Goal: Complete application form

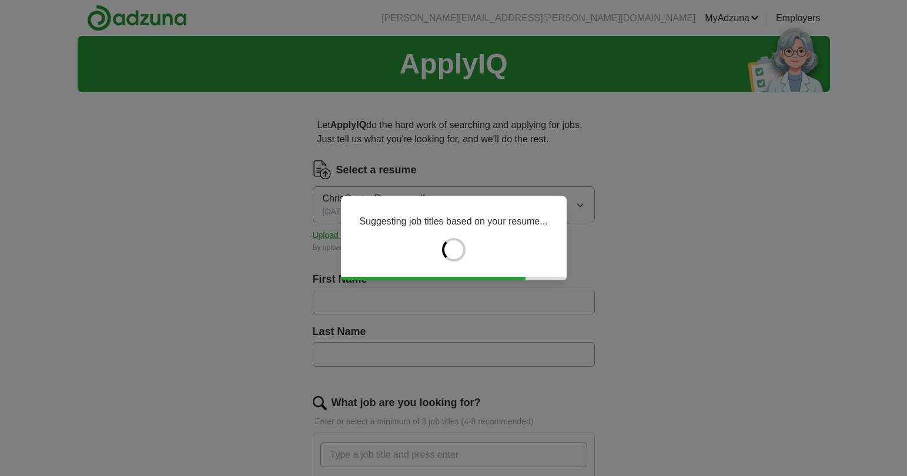
type input "*****"
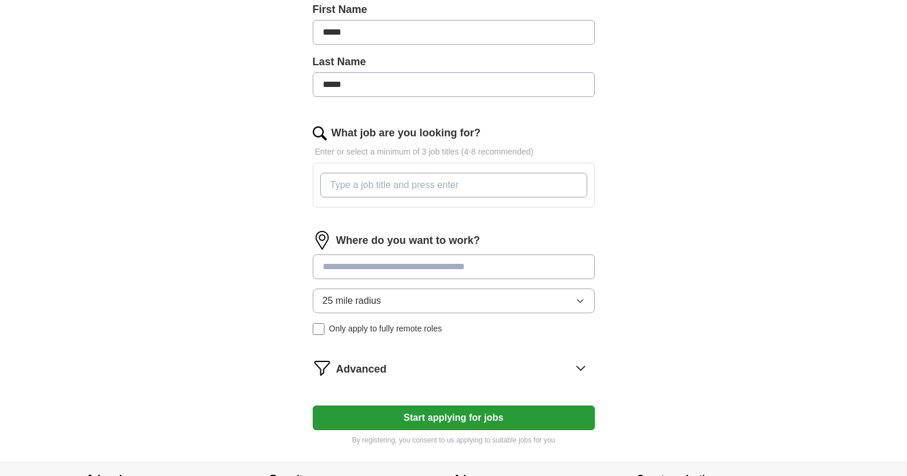
scroll to position [287, 0]
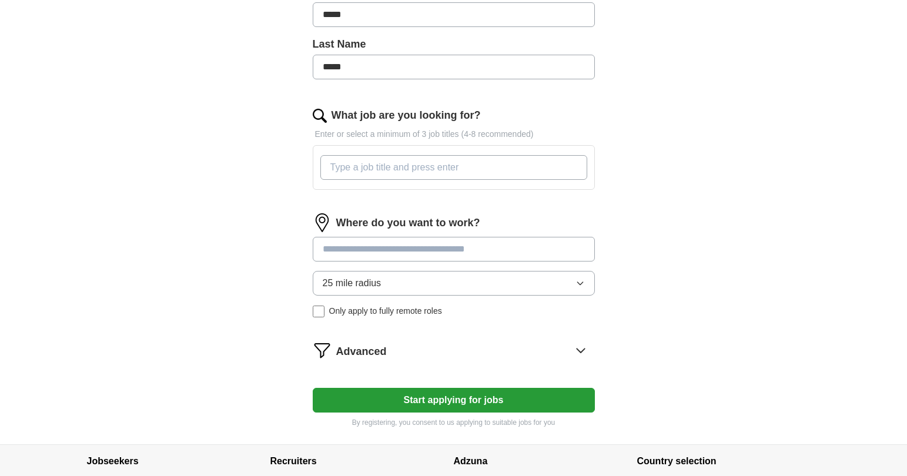
click at [395, 170] on input "What job are you looking for?" at bounding box center [453, 167] width 267 height 25
type input "Director of Marketing. Creative Director. Brand Director. Senior Manager Market…"
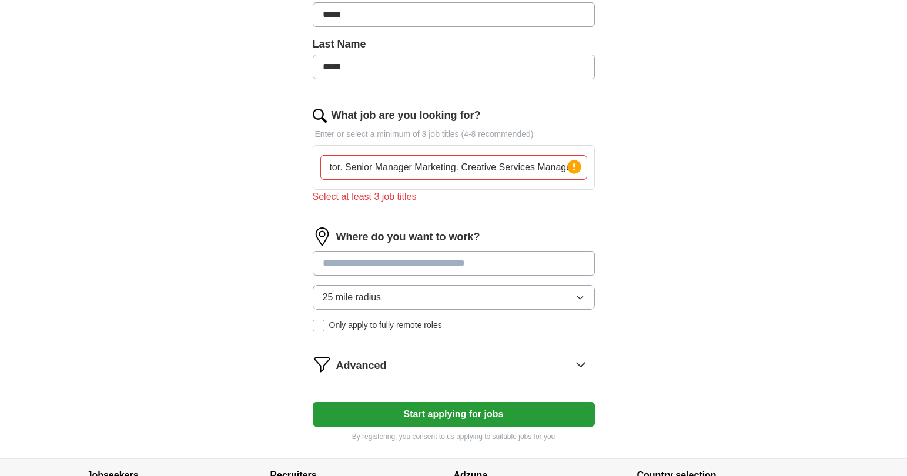
drag, startPoint x: 513, startPoint y: 170, endPoint x: 640, endPoint y: 173, distance: 127.0
click at [640, 173] on div "Let ApplyIQ do the hard work of searching and applying for jobs. Just tell us w…" at bounding box center [454, 136] width 376 height 644
click at [524, 173] on input "Director of Marketing. Creative Director. Brand Director. Senior Manager Market…" at bounding box center [453, 167] width 267 height 25
click at [516, 170] on input "Director of Marketing. Creative Director. Brand Director. Senior Manager Market…" at bounding box center [453, 167] width 267 height 25
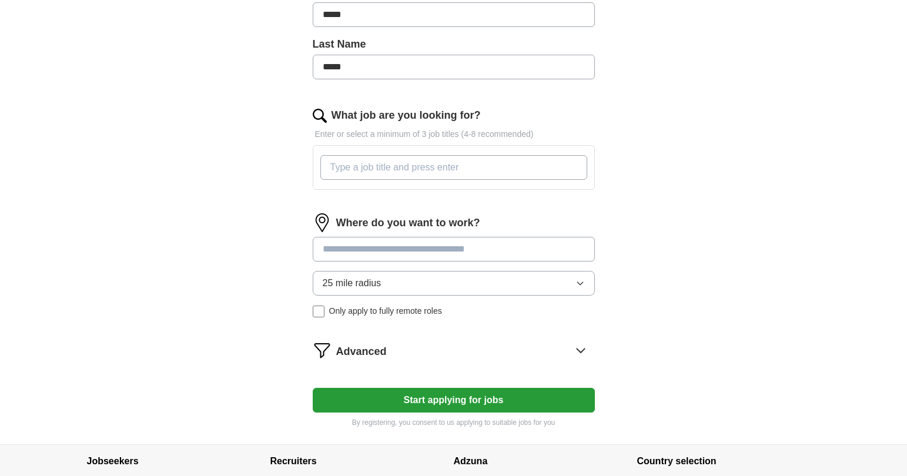
scroll to position [0, 0]
click at [368, 178] on input "What job are you looking for?" at bounding box center [453, 167] width 267 height 25
paste input "Director of Marketing. Creative Director. Brand Director. Senior Manager Market…"
drag, startPoint x: 576, startPoint y: 169, endPoint x: 431, endPoint y: 167, distance: 144.0
click at [416, 168] on input "Director of Marketing. Creative Director. Brand Director. Senior Manager Market…" at bounding box center [453, 167] width 267 height 25
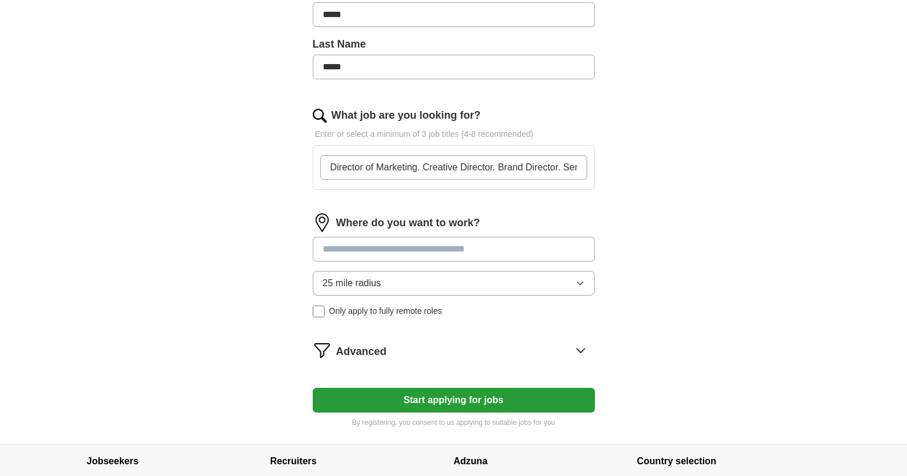
type input "Director of Marketing"
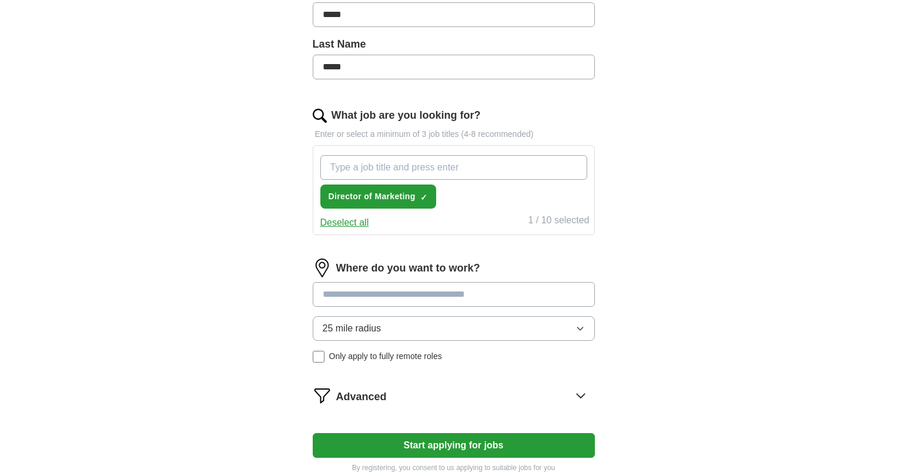
paste input ". Creative Director. Brand Director. Senior Manager Marketing. Creative Service…"
drag, startPoint x: 573, startPoint y: 169, endPoint x: 405, endPoint y: 174, distance: 168.2
click at [405, 174] on input ". Creative Director. Brand Director. Senior Manager Marketing. Creative Service…" at bounding box center [453, 167] width 267 height 25
drag, startPoint x: 337, startPoint y: 172, endPoint x: 305, endPoint y: 170, distance: 32.4
click at [305, 170] on div "Let ApplyIQ do the hard work of searching and applying for jobs. Just tell us w…" at bounding box center [454, 151] width 376 height 675
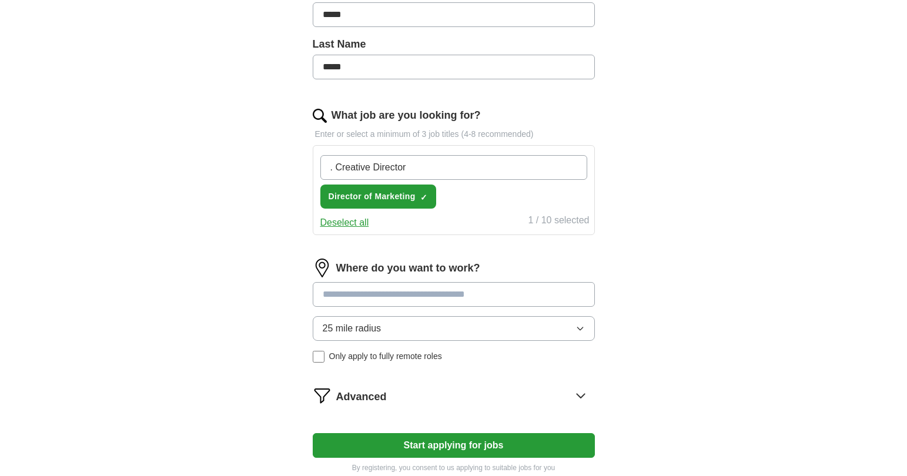
type input "Creative Director"
click at [436, 171] on input "What job are you looking for?" at bounding box center [453, 167] width 267 height 25
paste input ". Brand Director. Senior Manager Marketing. Creative Services Manager."
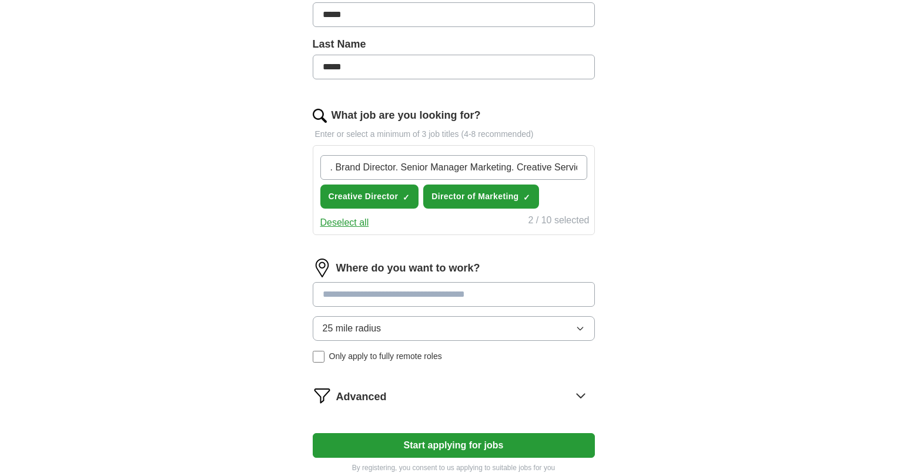
drag, startPoint x: 578, startPoint y: 169, endPoint x: 396, endPoint y: 164, distance: 182.3
click at [397, 164] on input ". Brand Director. Senior Manager Marketing. Creative Services Manager." at bounding box center [453, 167] width 267 height 25
drag, startPoint x: 335, startPoint y: 167, endPoint x: 297, endPoint y: 166, distance: 38.2
click at [297, 166] on div "Let ApplyIQ do the hard work of searching and applying for jobs. Just tell us w…" at bounding box center [454, 151] width 376 height 675
drag, startPoint x: 411, startPoint y: 170, endPoint x: 293, endPoint y: 166, distance: 118.2
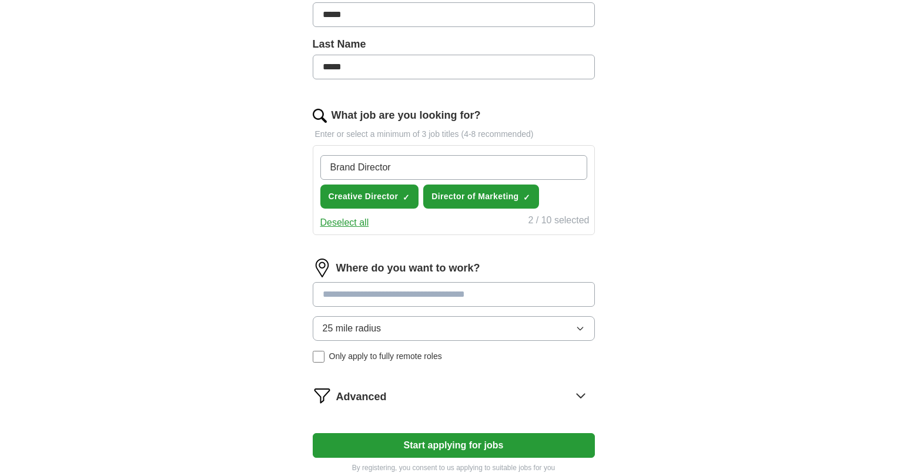
click at [293, 166] on div "Let ApplyIQ do the hard work of searching and applying for jobs. Just tell us w…" at bounding box center [454, 151] width 376 height 675
type input "Director of Brand"
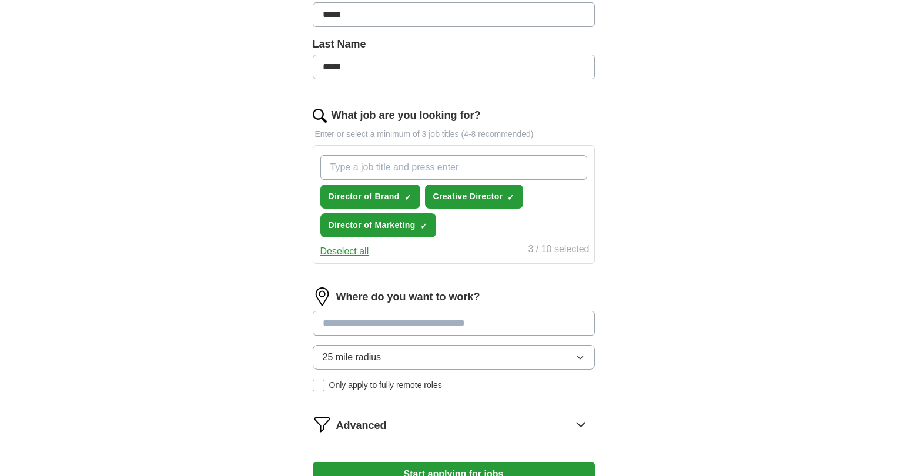
click at [363, 166] on input "What job are you looking for?" at bounding box center [453, 167] width 267 height 25
paste input ". Senior Manager Marketing. Creative Services Manager."
drag, startPoint x: 357, startPoint y: 168, endPoint x: 370, endPoint y: 163, distance: 13.8
click at [256, 158] on div "ApplyIQ Let ApplyIQ do the hard work of searching and applying for jobs. Just t…" at bounding box center [454, 133] width 752 height 770
drag, startPoint x: 372, startPoint y: 164, endPoint x: 359, endPoint y: 168, distance: 12.8
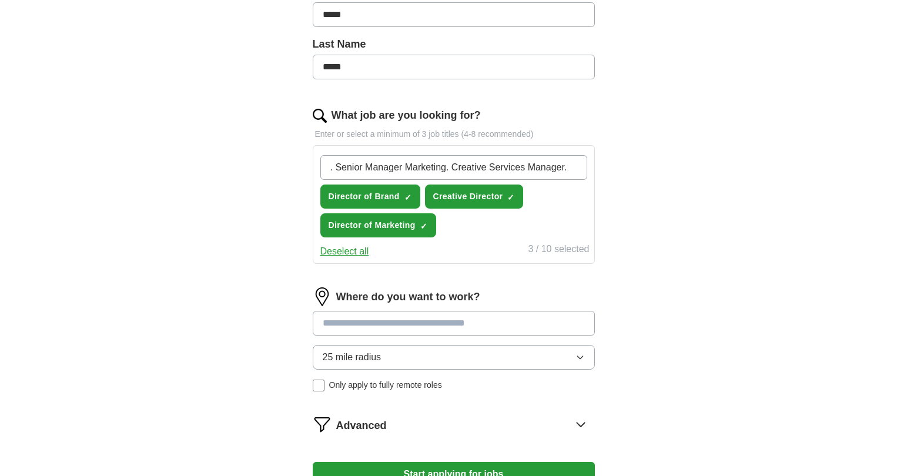
click at [372, 164] on input ". Senior Manager Marketing. Creative Services Manager." at bounding box center [453, 167] width 267 height 25
drag, startPoint x: 336, startPoint y: 169, endPoint x: 282, endPoint y: 168, distance: 53.5
click at [282, 168] on div "Let ApplyIQ do the hard work of searching and applying for jobs. Just tell us w…" at bounding box center [454, 166] width 376 height 704
drag, startPoint x: 441, startPoint y: 170, endPoint x: 666, endPoint y: 178, distance: 225.3
click at [667, 178] on div "ApplyIQ Let ApplyIQ do the hard work of searching and applying for jobs. Just t…" at bounding box center [454, 133] width 752 height 770
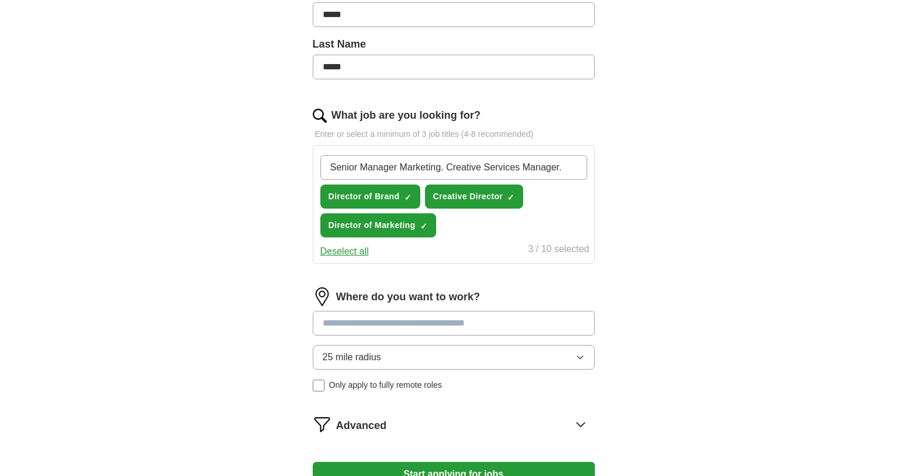
type input "Senior Manager Marketing"
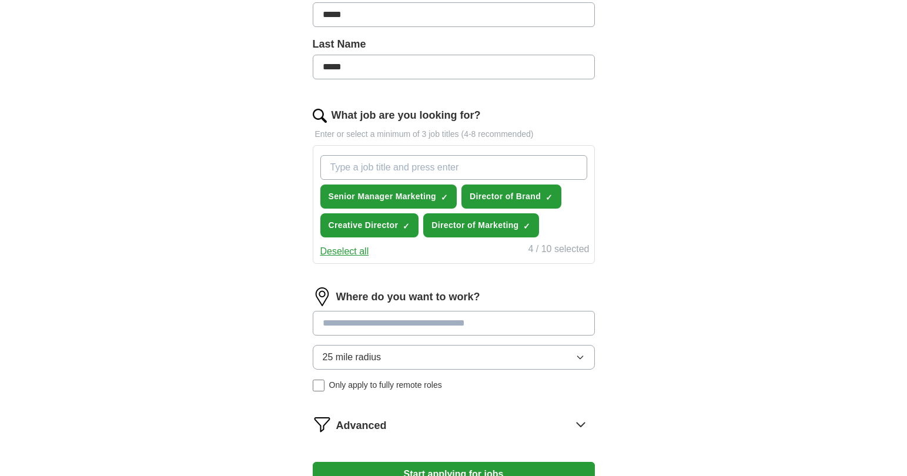
click at [374, 174] on input "What job are you looking for?" at bounding box center [453, 167] width 267 height 25
paste input ". Creative Services Manager."
drag, startPoint x: 336, startPoint y: 167, endPoint x: 297, endPoint y: 168, distance: 39.4
click at [297, 168] on div "Let ApplyIQ do the hard work of searching and applying for jobs. Just tell us w…" at bounding box center [454, 166] width 376 height 704
click at [524, 178] on input "Creative Services Manager." at bounding box center [453, 167] width 267 height 25
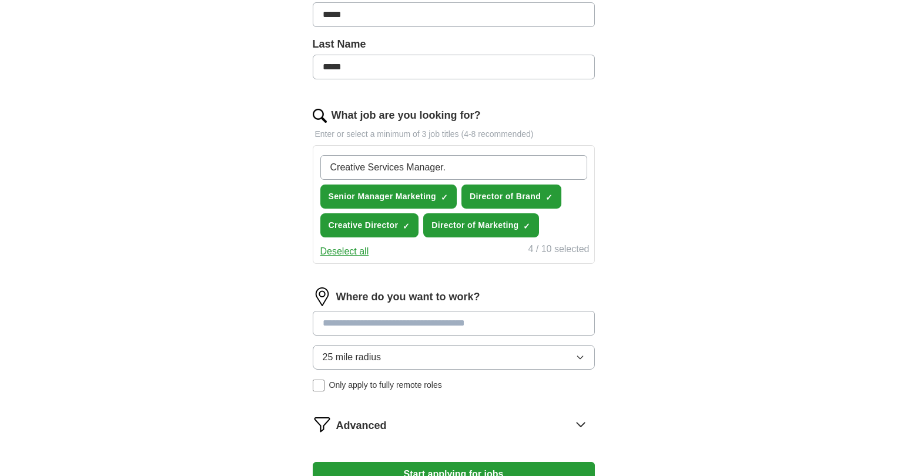
type input "Creative Services Manager"
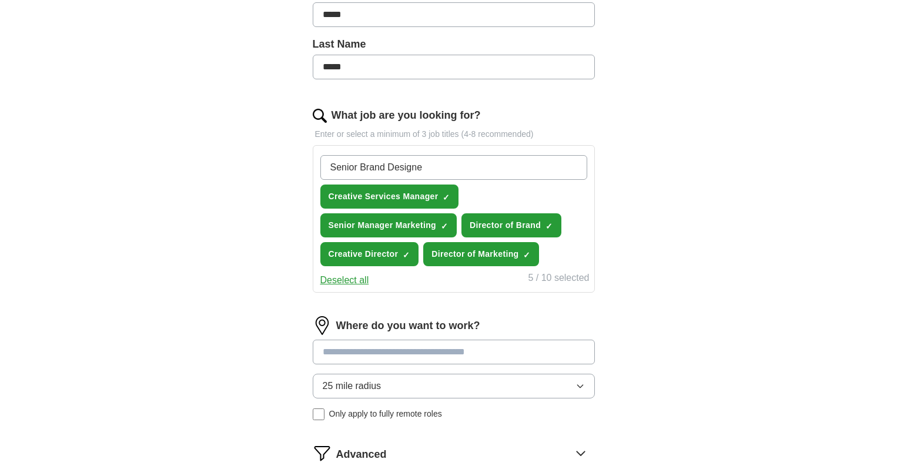
type input "Senior Brand Designer"
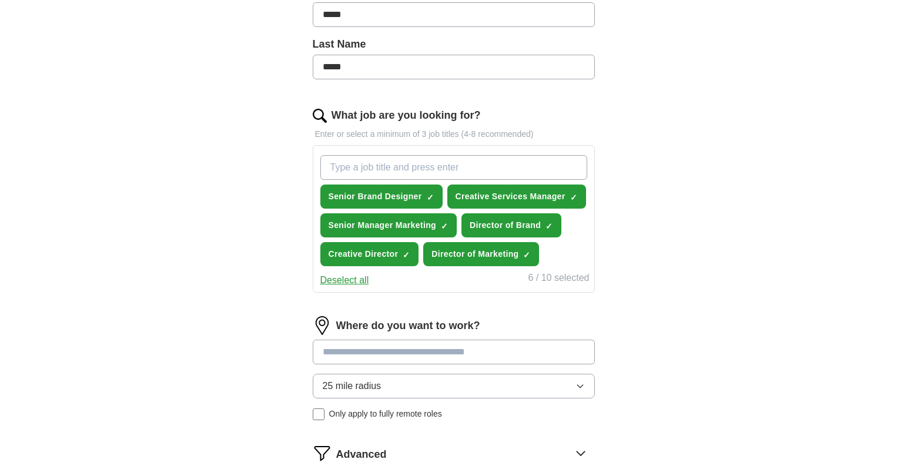
click at [385, 173] on input "What job are you looking for?" at bounding box center [453, 167] width 267 height 25
type input "Senior Social Media Manager"
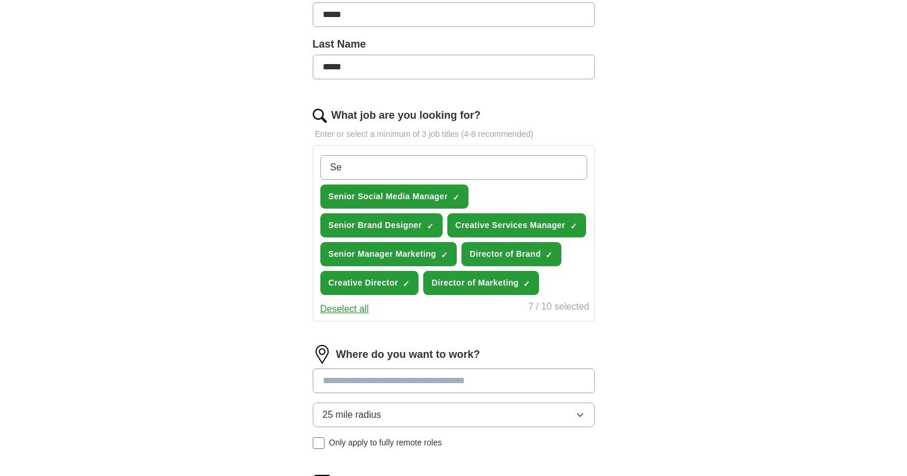
type input "S"
click at [464, 166] on input "What job are you looking for?" at bounding box center [453, 167] width 267 height 25
type input "Director of Brand and Creative"
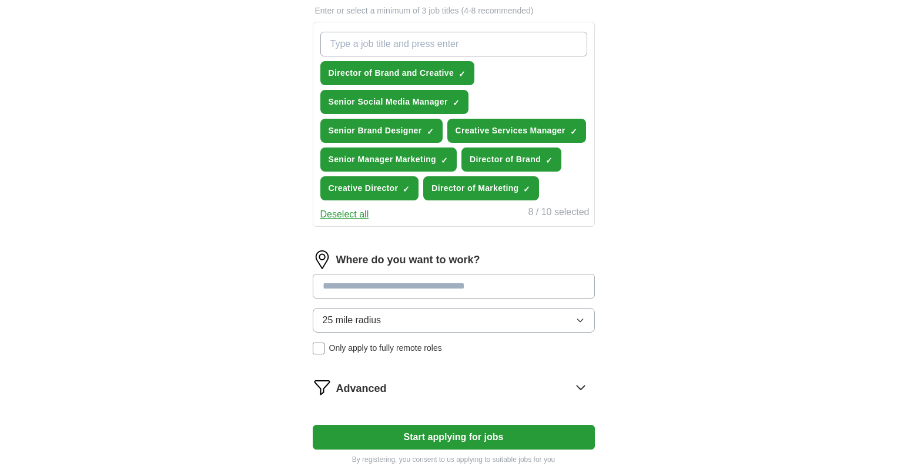
scroll to position [535, 0]
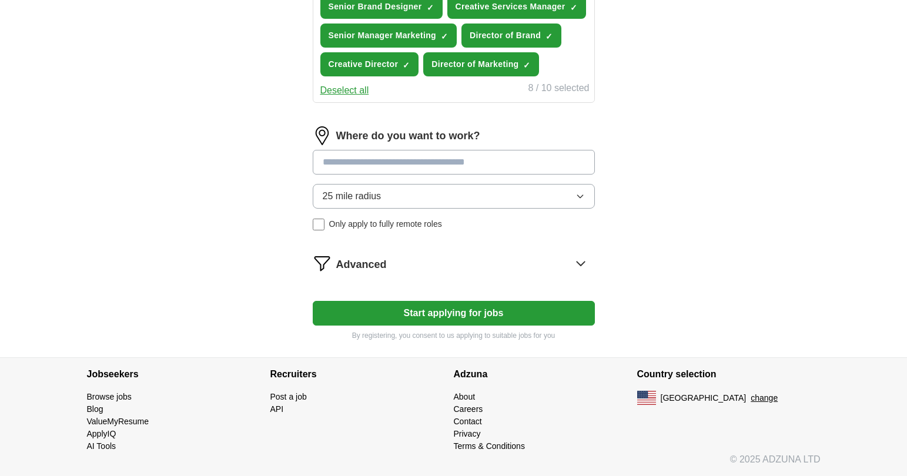
click at [501, 155] on input at bounding box center [454, 162] width 282 height 25
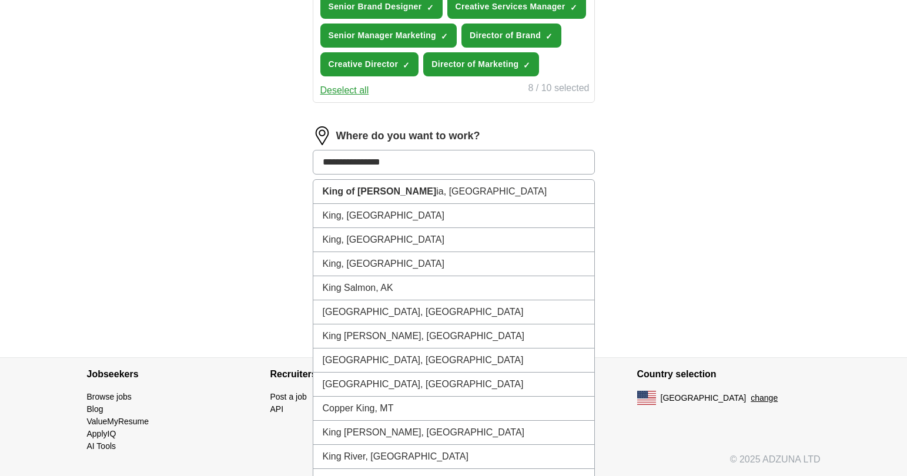
type input "**********"
click at [474, 189] on li "King of [GEOGRAPHIC_DATA], [GEOGRAPHIC_DATA]" at bounding box center [453, 192] width 281 height 24
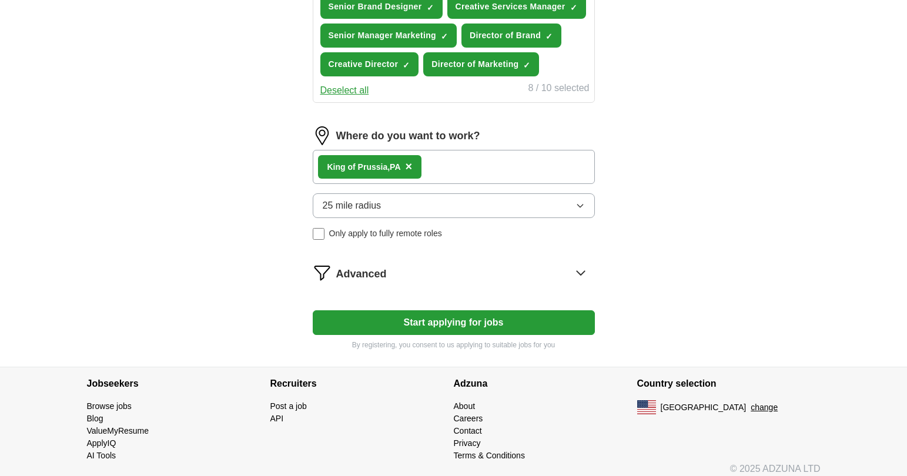
click at [421, 202] on button "25 mile radius" at bounding box center [454, 205] width 282 height 25
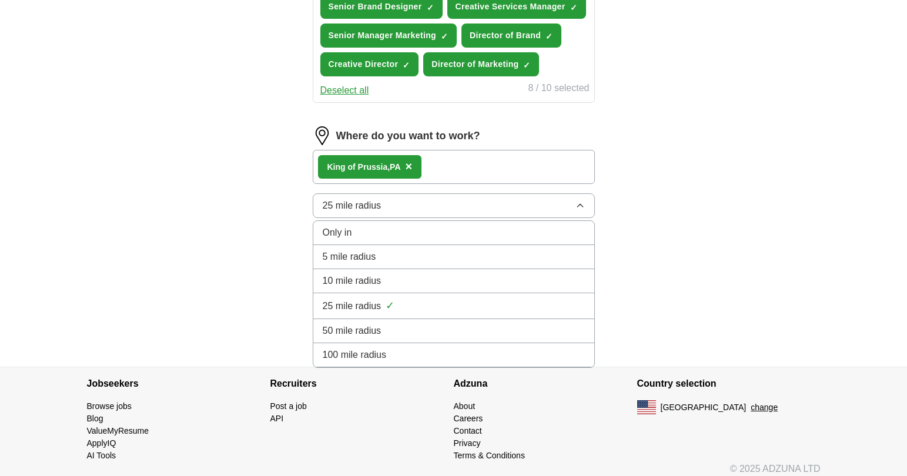
click at [407, 279] on div "10 mile radius" at bounding box center [454, 281] width 262 height 14
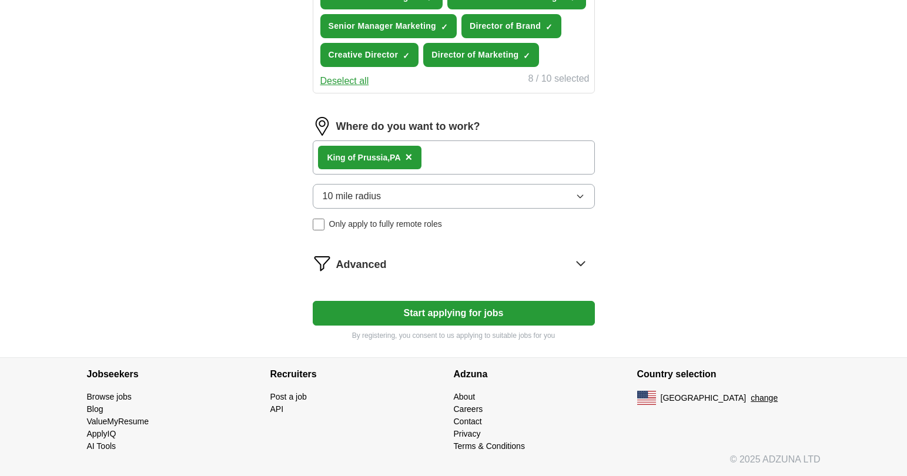
click at [582, 258] on icon at bounding box center [580, 263] width 19 height 19
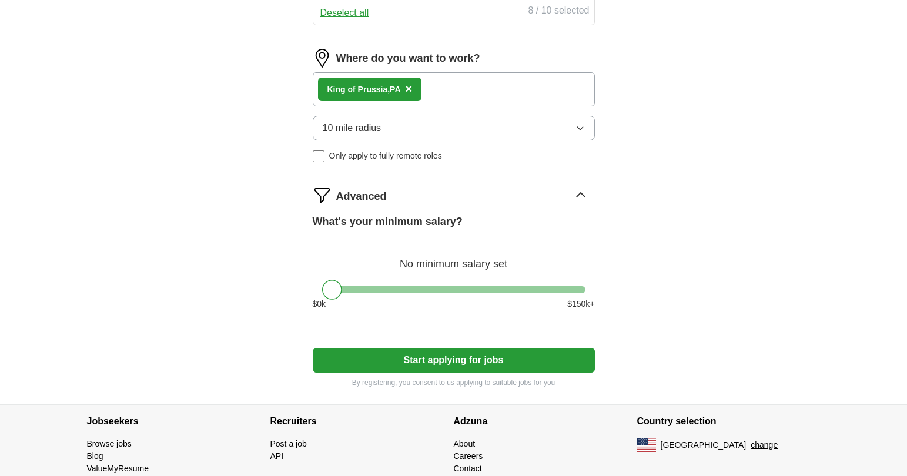
scroll to position [614, 0]
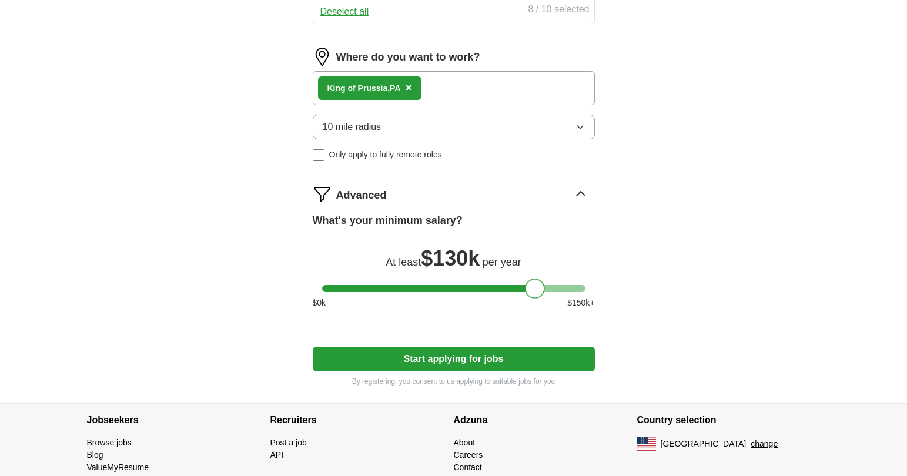
drag, startPoint x: 336, startPoint y: 287, endPoint x: 540, endPoint y: 296, distance: 203.6
click at [540, 296] on div at bounding box center [535, 289] width 20 height 20
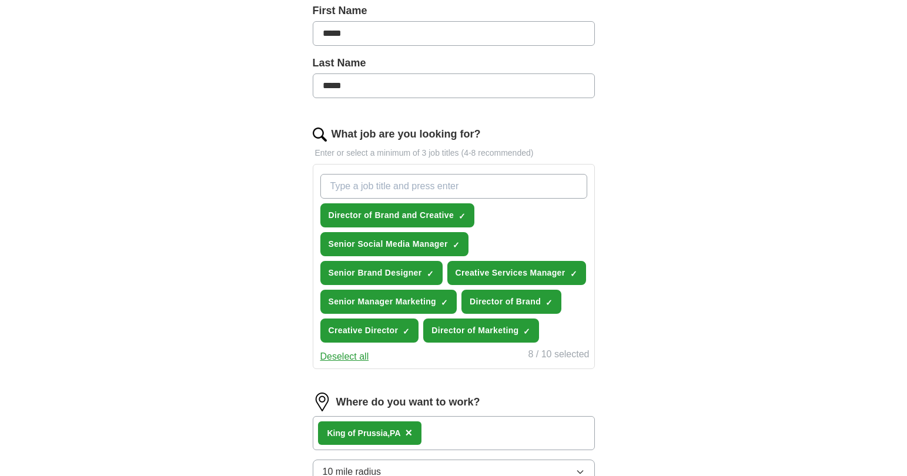
scroll to position [660, 0]
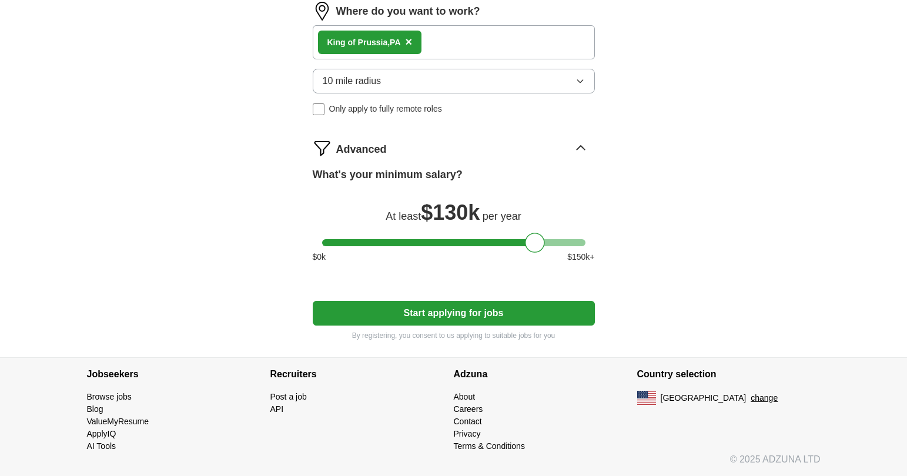
click at [447, 305] on button "Start applying for jobs" at bounding box center [454, 313] width 282 height 25
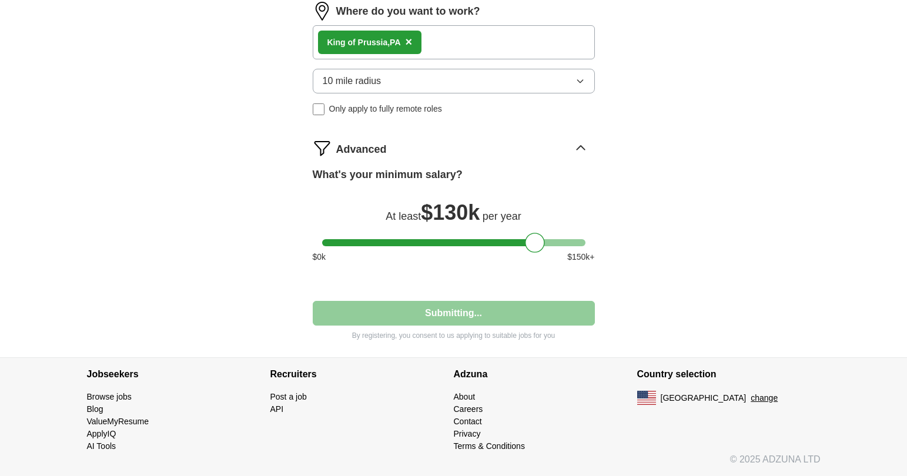
select select "**"
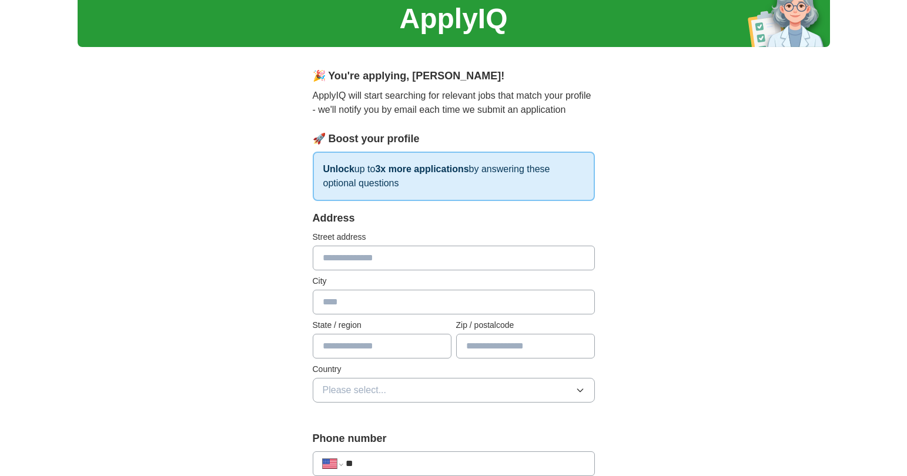
scroll to position [52, 0]
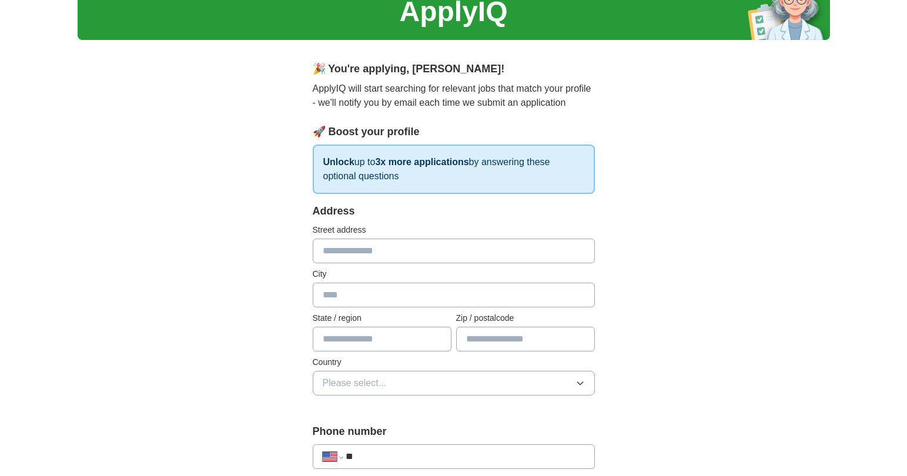
click at [421, 242] on input "text" at bounding box center [454, 251] width 282 height 25
type input "**********"
type input "**"
type input "*****"
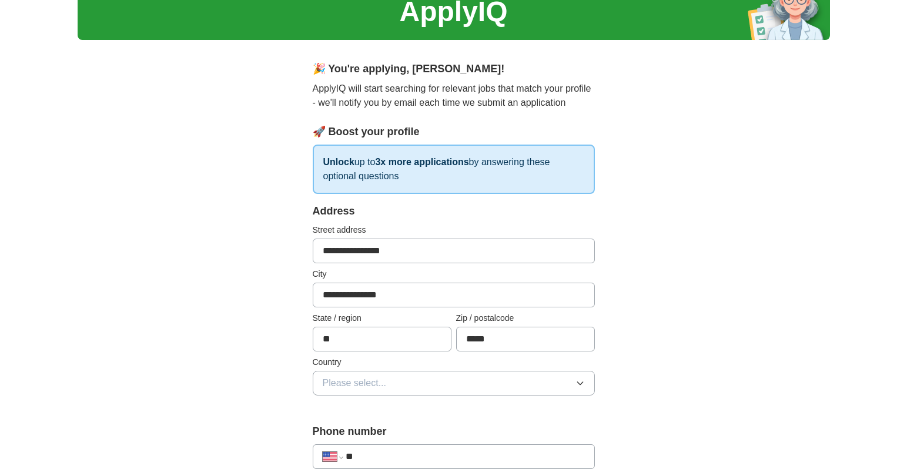
scroll to position [210, 0]
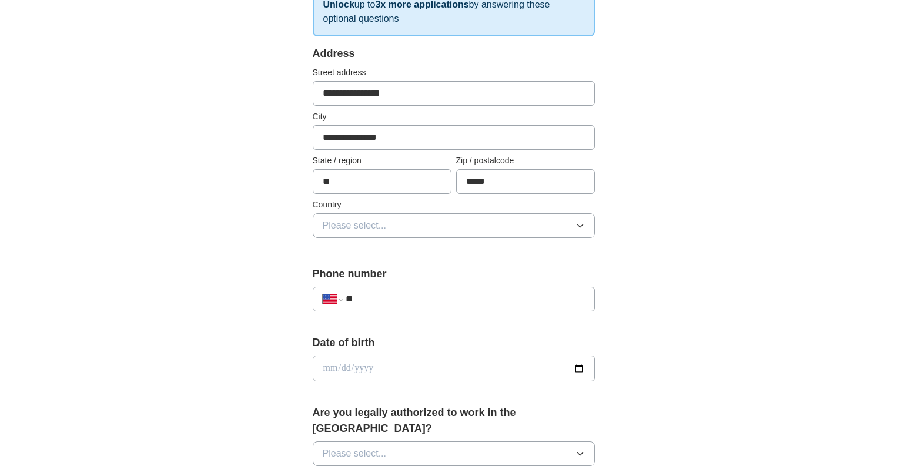
click at [393, 218] on button "Please select..." at bounding box center [454, 225] width 282 height 25
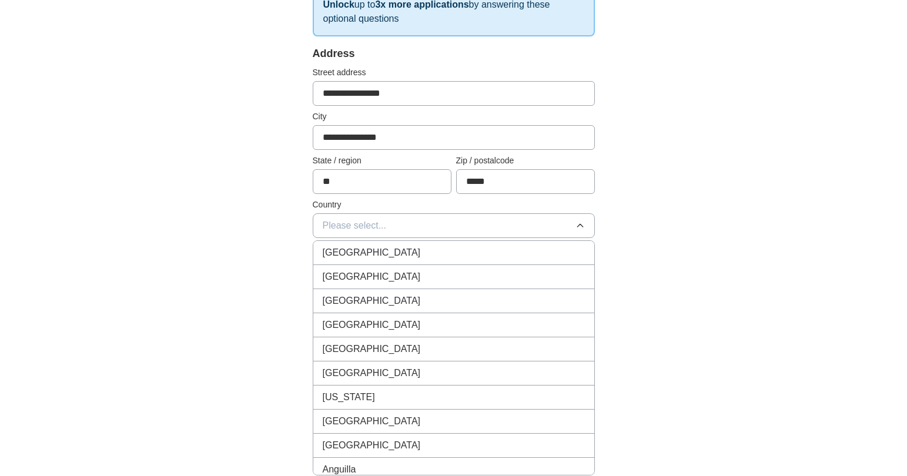
click at [377, 280] on span "[GEOGRAPHIC_DATA]" at bounding box center [372, 277] width 98 height 14
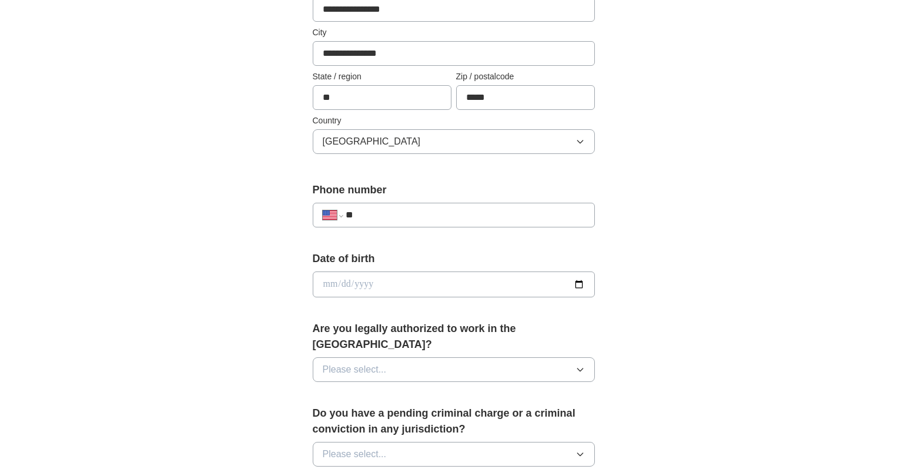
scroll to position [309, 0]
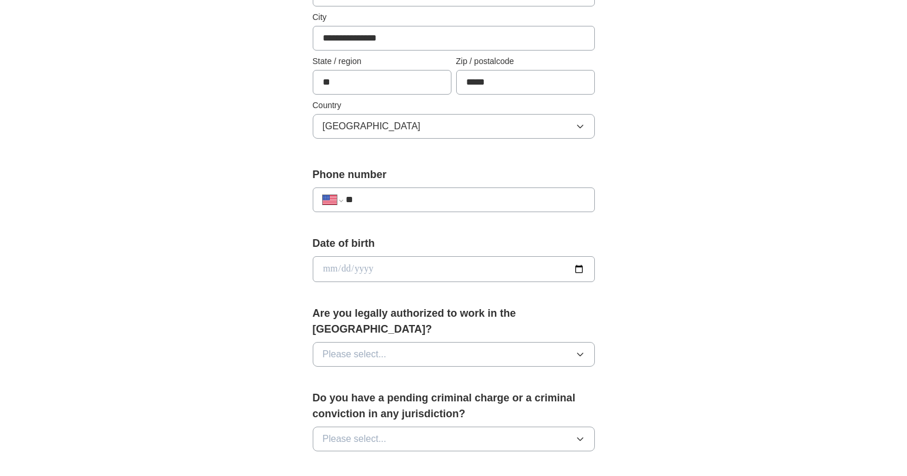
click at [460, 198] on input "**" at bounding box center [465, 200] width 239 height 14
type input "**********"
click at [570, 276] on input "date" at bounding box center [454, 269] width 282 height 26
type input "**********"
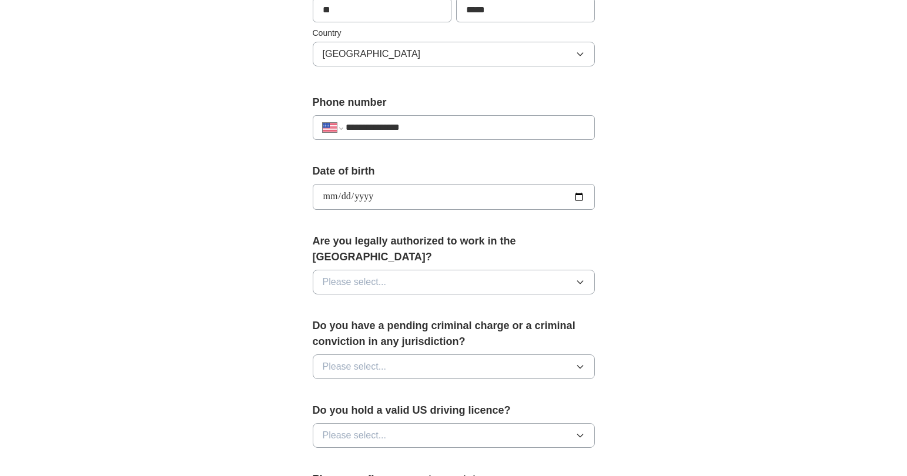
scroll to position [407, 0]
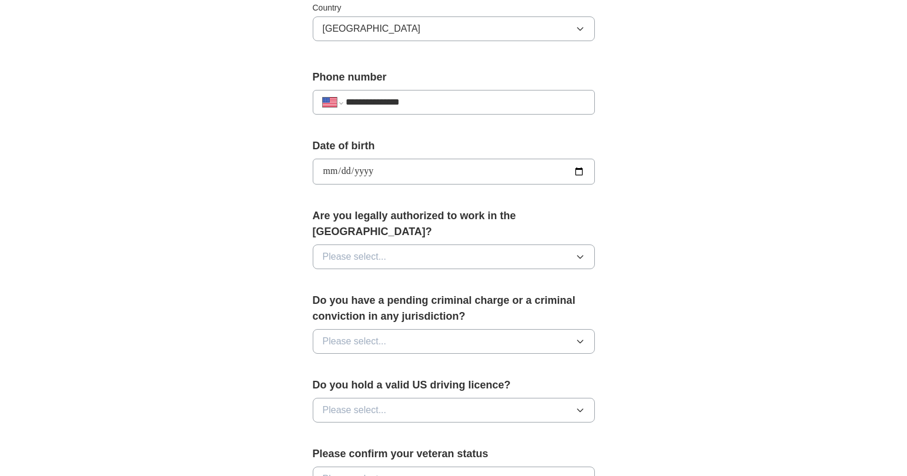
click at [451, 249] on button "Please select..." at bounding box center [454, 257] width 282 height 25
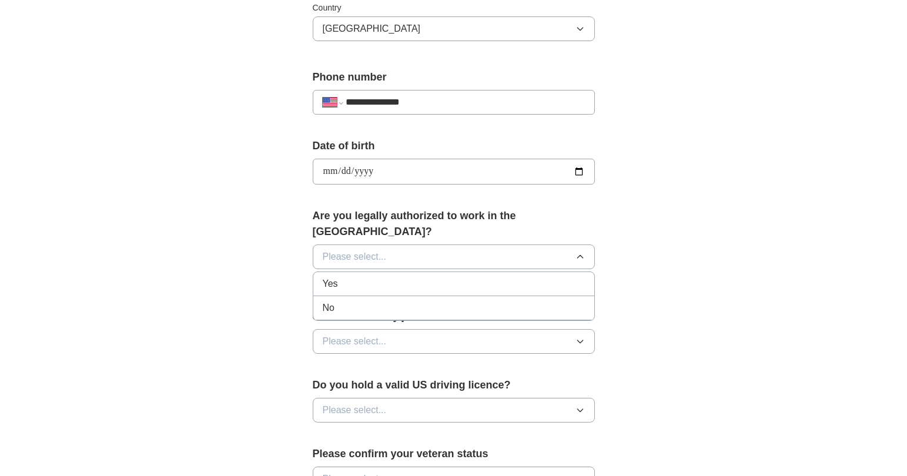
click at [430, 277] on div "Yes" at bounding box center [454, 284] width 262 height 14
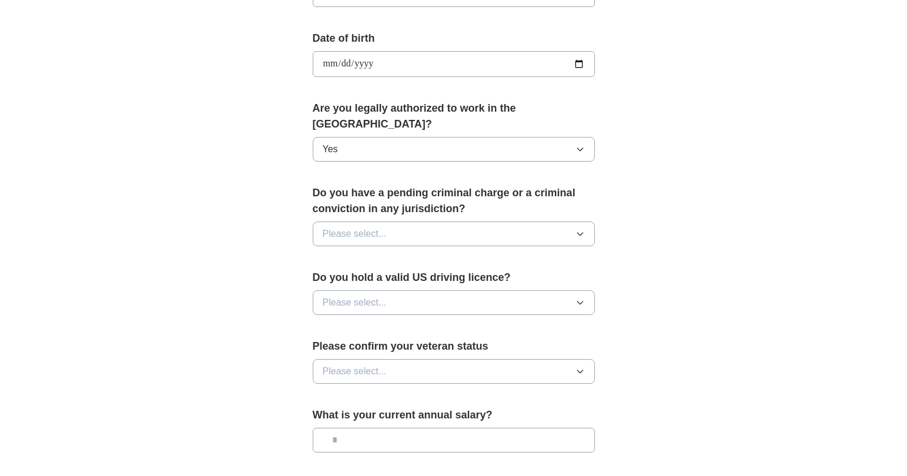
scroll to position [516, 0]
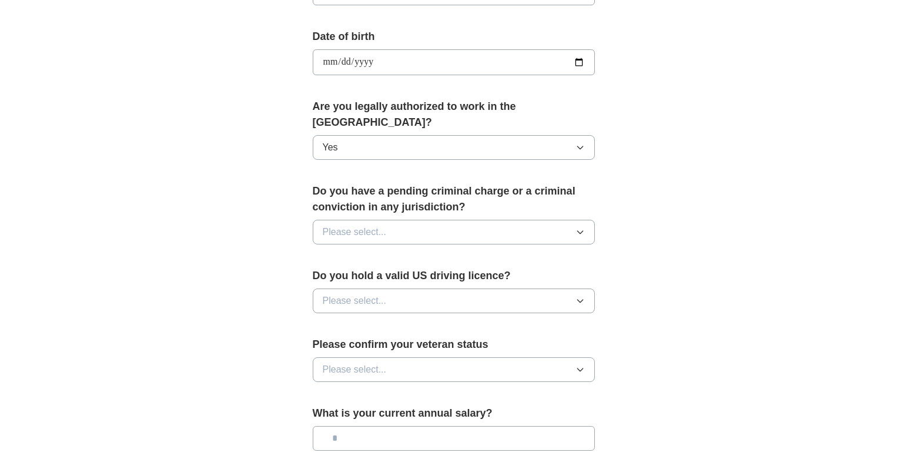
click at [523, 220] on button "Please select..." at bounding box center [454, 232] width 282 height 25
click at [472, 276] on div "No" at bounding box center [454, 283] width 262 height 14
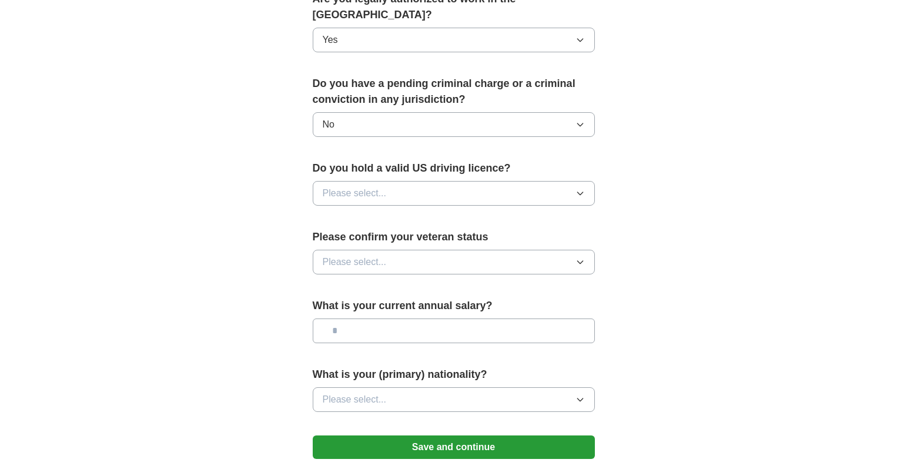
scroll to position [624, 0]
click at [446, 180] on button "Please select..." at bounding box center [454, 192] width 282 height 25
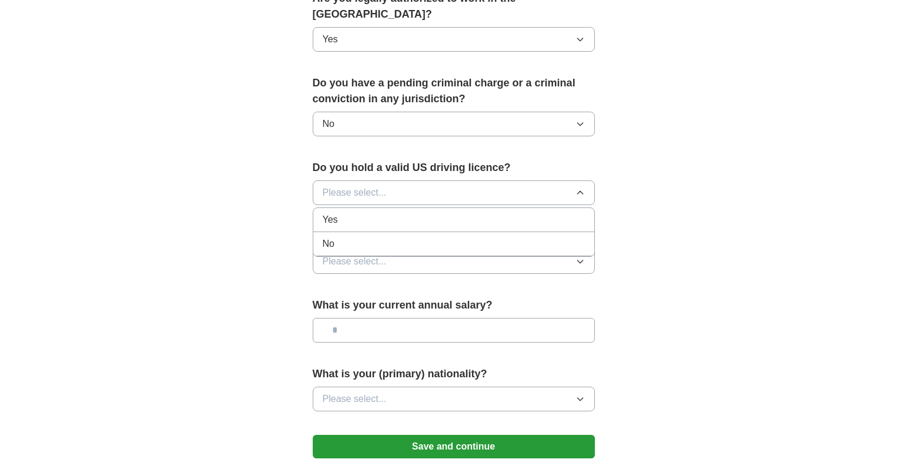
click at [409, 213] on div "Yes" at bounding box center [454, 220] width 262 height 14
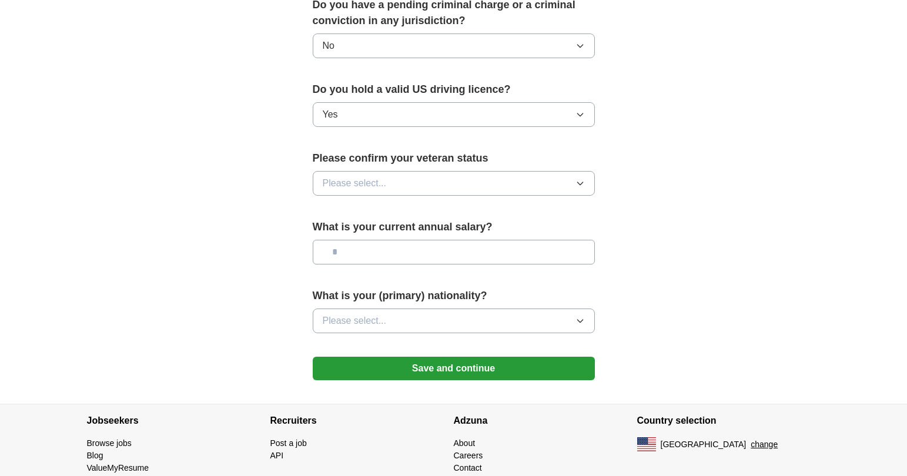
click at [404, 171] on button "Please select..." at bounding box center [454, 183] width 282 height 25
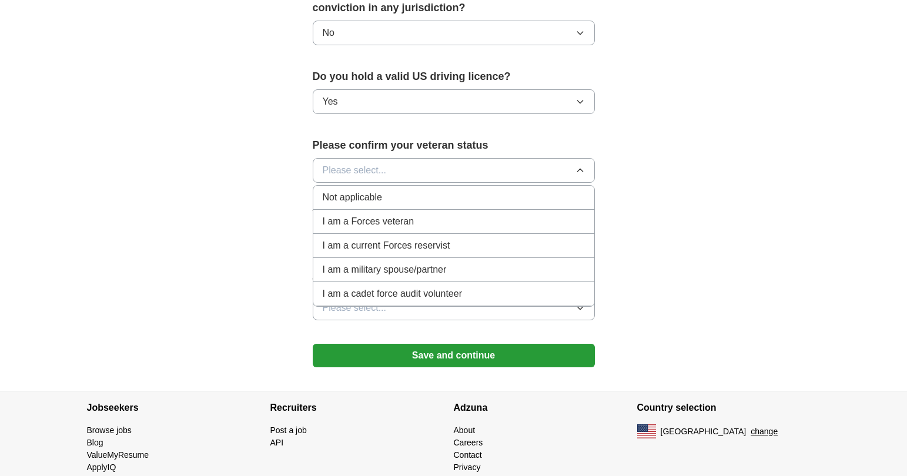
scroll to position [717, 0]
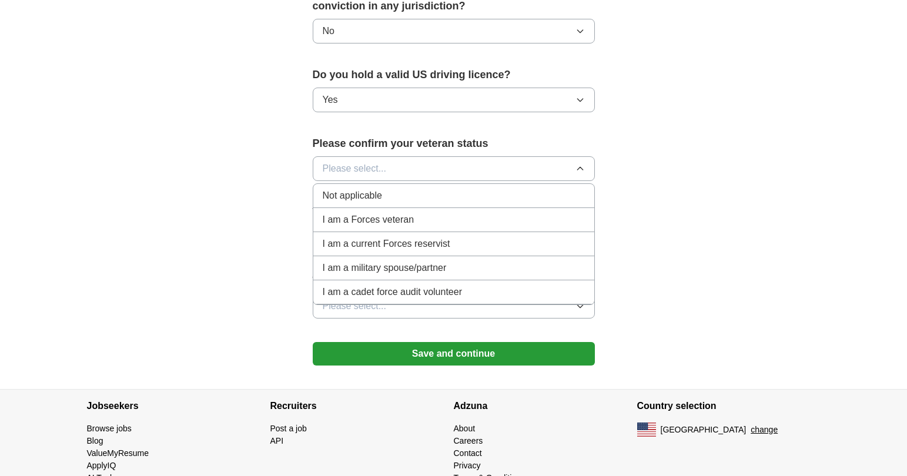
click at [426, 189] on div "Not applicable" at bounding box center [454, 196] width 262 height 14
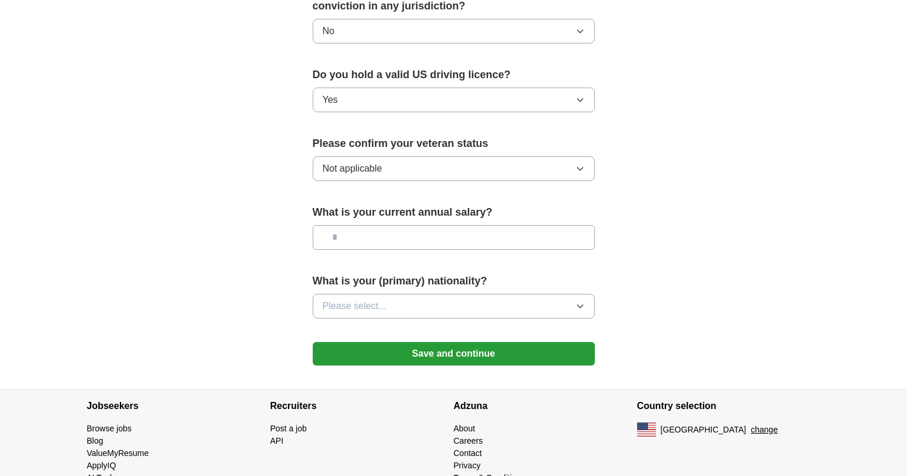
click at [403, 225] on input "text" at bounding box center [454, 237] width 282 height 25
type input "**"
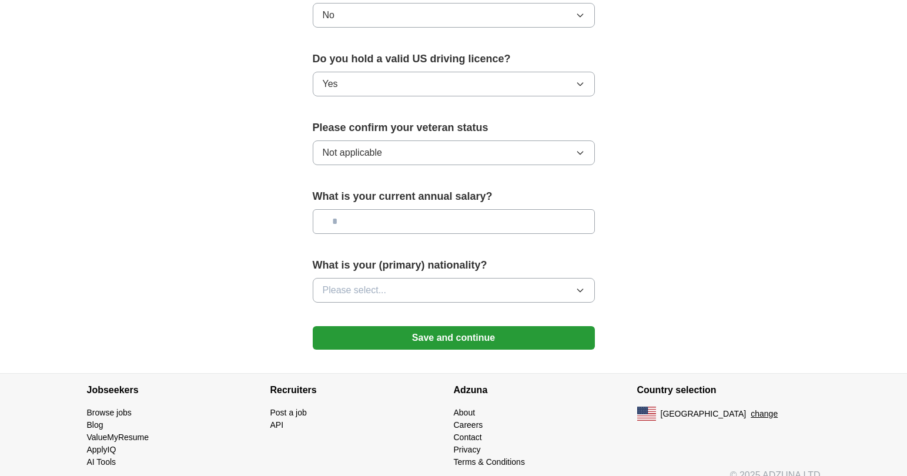
click at [379, 257] on div "What is your (primary) nationality? Please select..." at bounding box center [454, 284] width 282 height 55
click at [370, 283] on span "Please select..." at bounding box center [355, 290] width 64 height 14
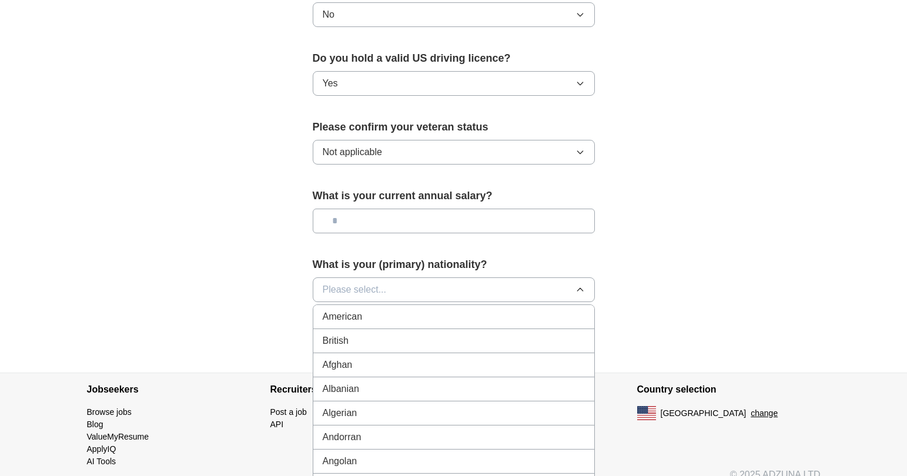
click at [339, 310] on span "American" at bounding box center [343, 317] width 40 height 14
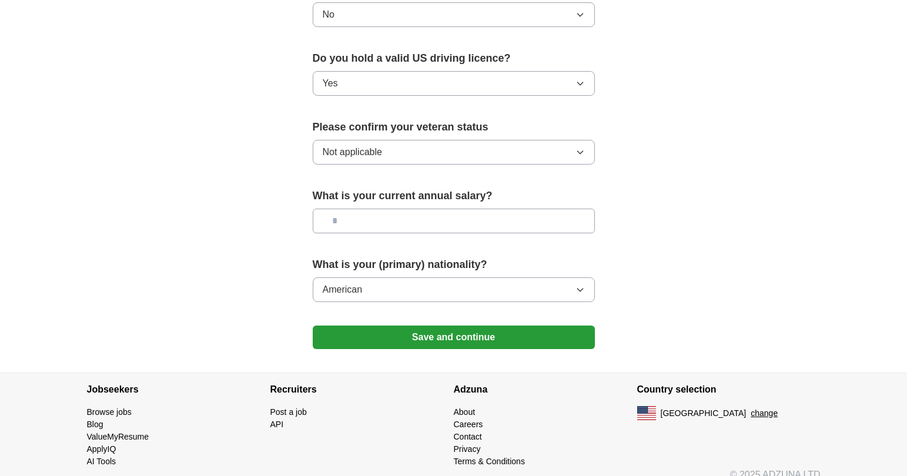
scroll to position [733, 0]
click at [433, 330] on button "Save and continue" at bounding box center [454, 338] width 282 height 24
